Goal: Information Seeking & Learning: Learn about a topic

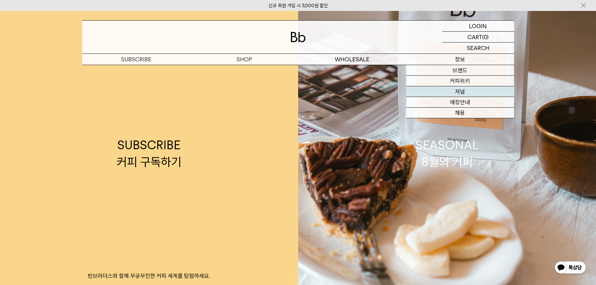
click at [458, 87] on link "저널" at bounding box center [460, 91] width 108 height 11
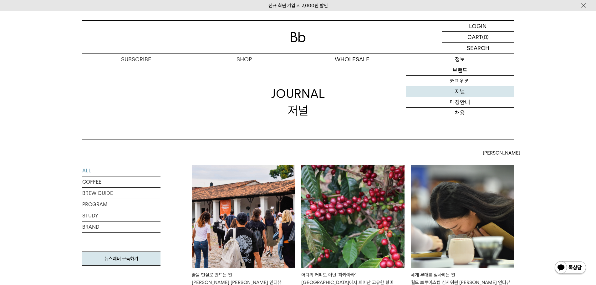
click at [458, 90] on link "저널" at bounding box center [460, 91] width 108 height 11
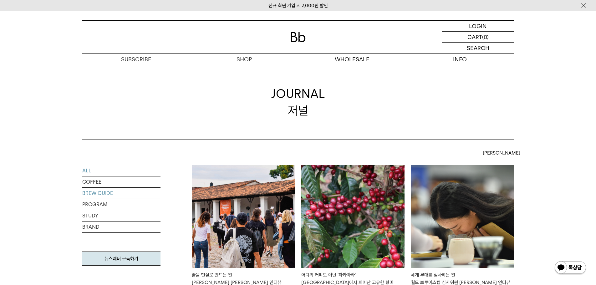
click at [97, 194] on link "BREW GUIDE" at bounding box center [121, 193] width 78 height 11
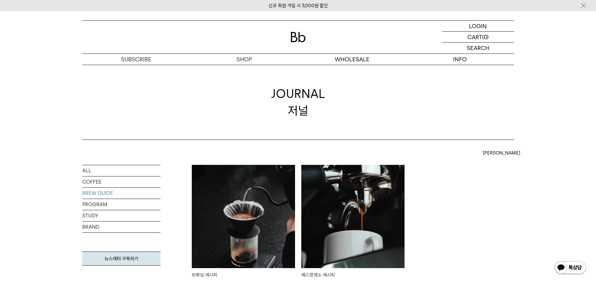
click at [335, 207] on img at bounding box center [352, 216] width 103 height 103
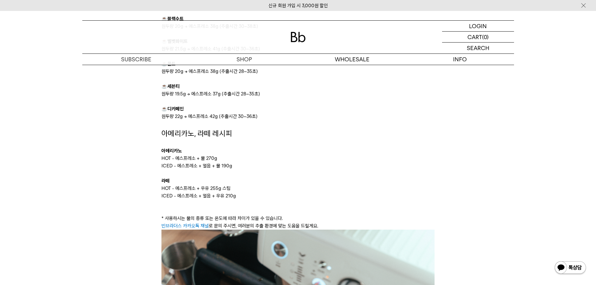
scroll to position [442, 0]
